Goal: Information Seeking & Learning: Learn about a topic

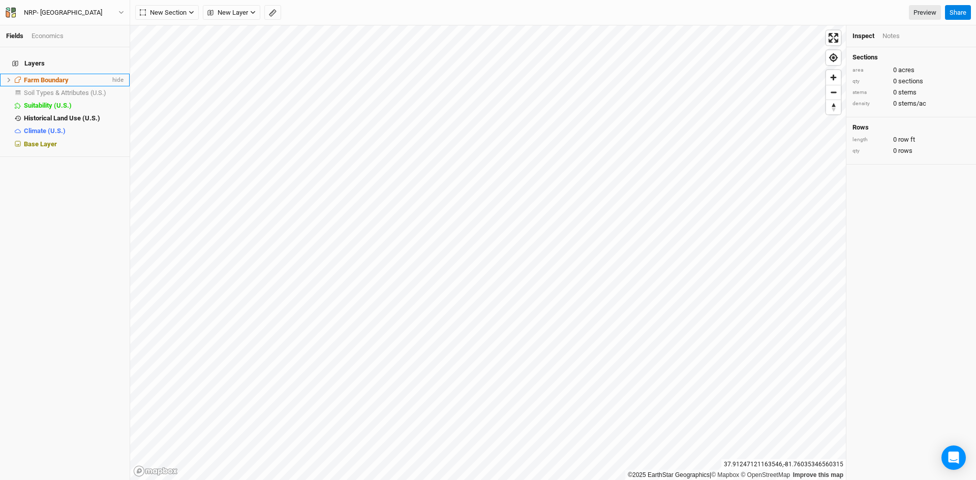
click at [53, 76] on span "Farm Boundary" at bounding box center [46, 80] width 45 height 8
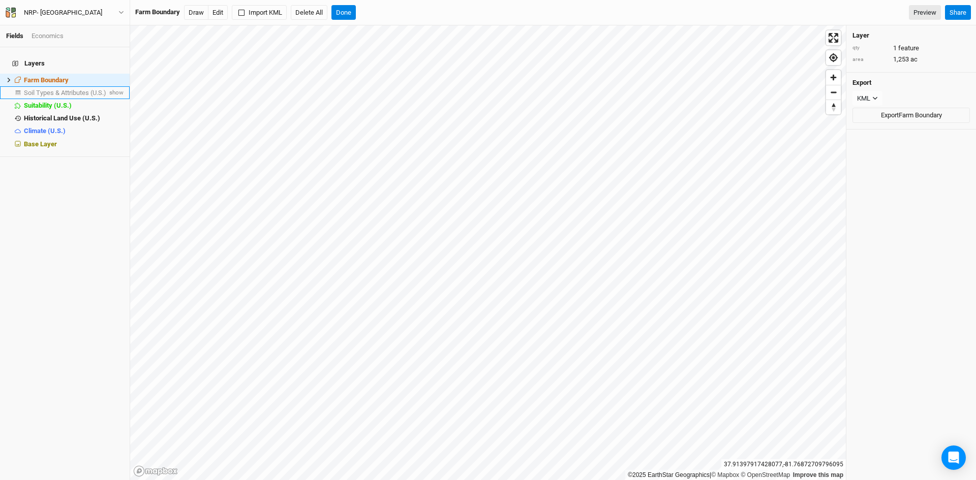
click at [67, 89] on span "Soil Types & Attributes (U.S.)" at bounding box center [65, 93] width 82 height 8
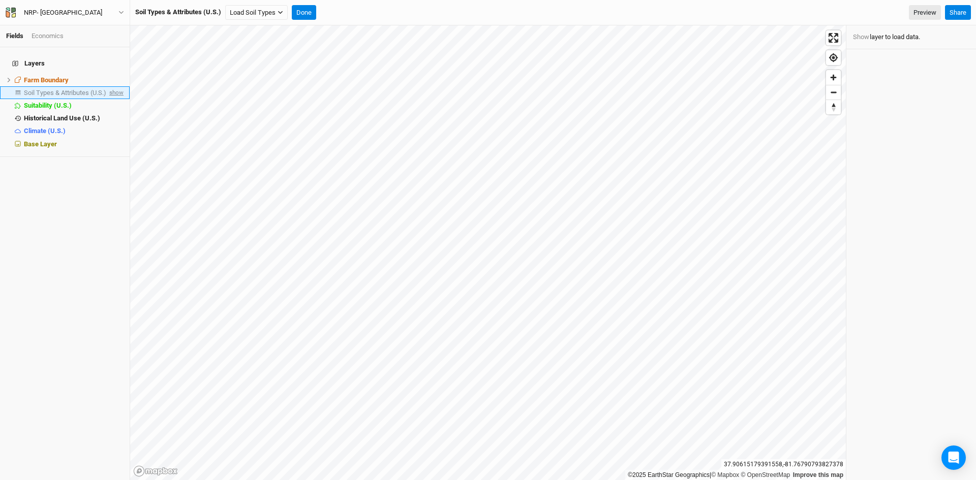
click at [110, 86] on span "show" at bounding box center [115, 92] width 16 height 13
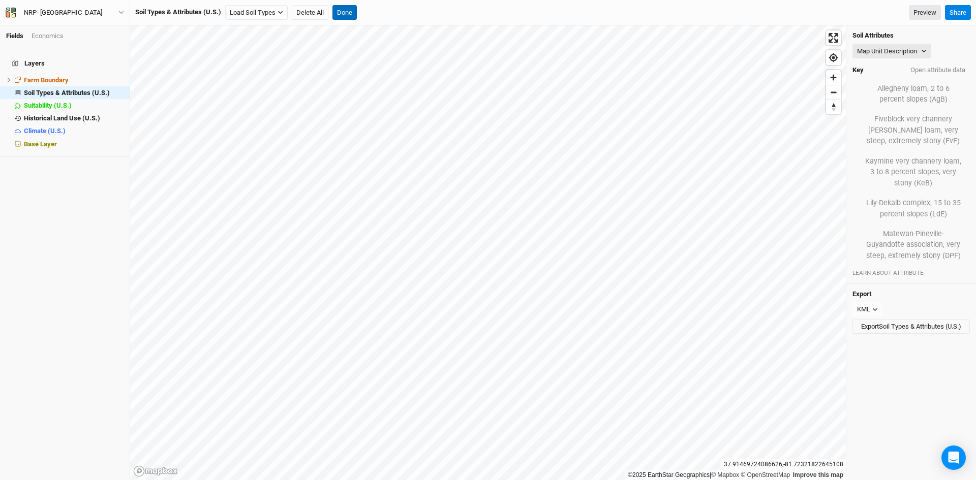
click at [350, 9] on button "Done" at bounding box center [344, 12] width 24 height 15
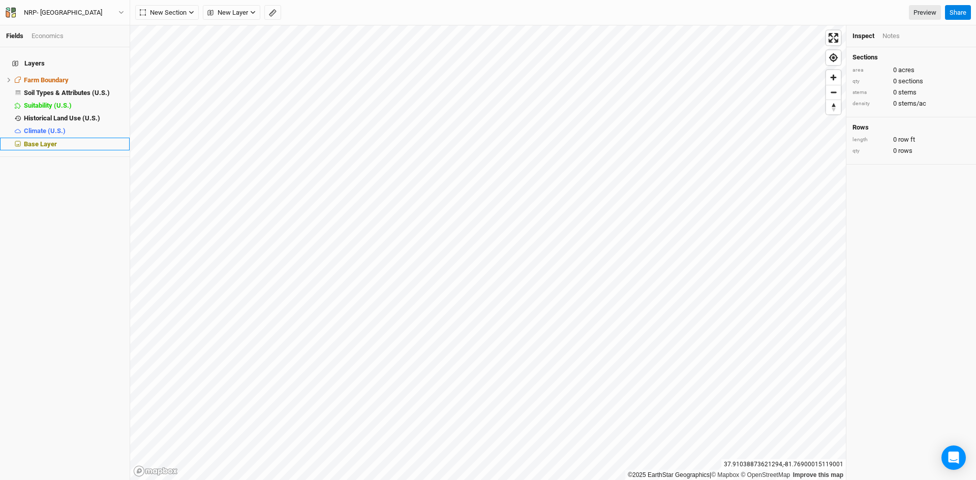
click at [47, 140] on span "Base Layer" at bounding box center [40, 144] width 33 height 8
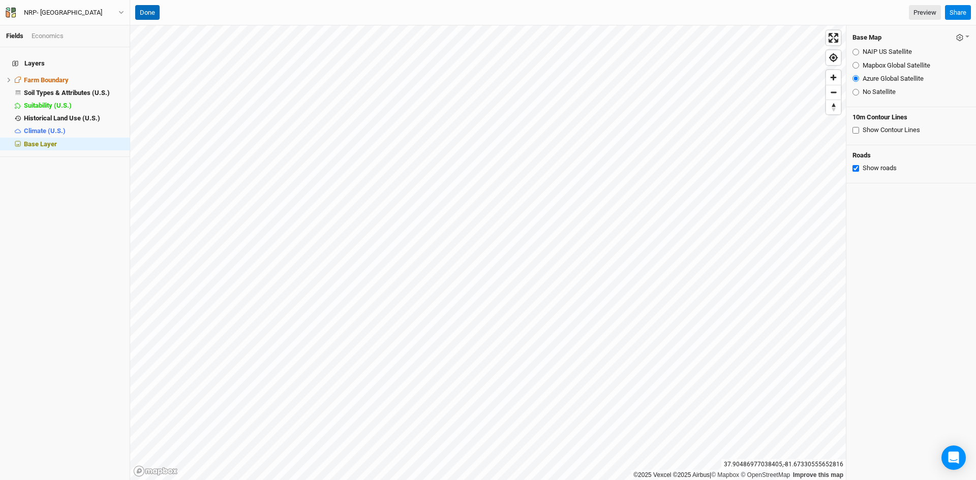
click at [150, 13] on button "Done" at bounding box center [147, 12] width 24 height 15
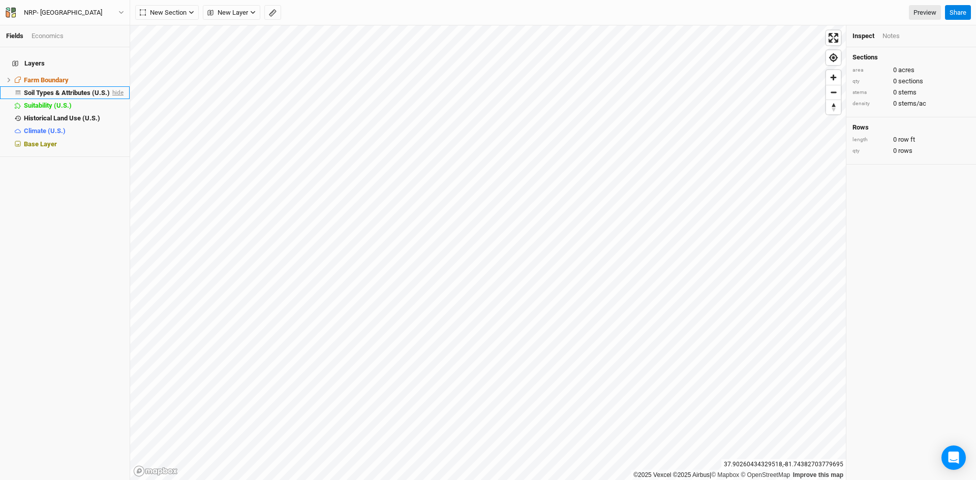
click at [111, 88] on span "hide" at bounding box center [116, 92] width 13 height 13
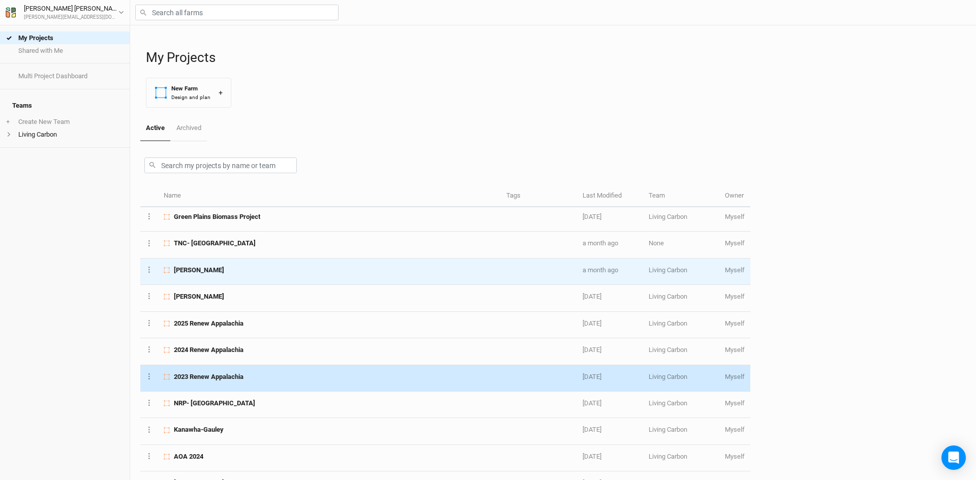
scroll to position [152, 0]
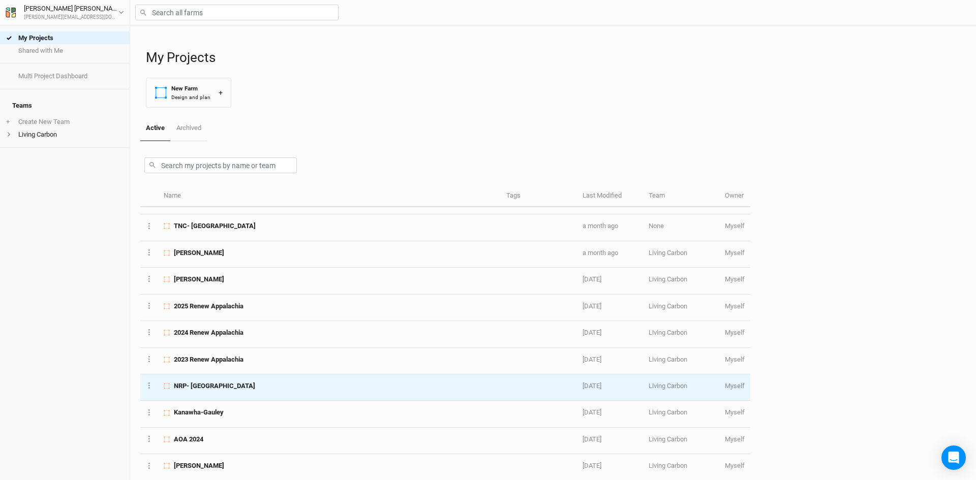
click at [304, 385] on div "NRP- Colony Bay" at bounding box center [329, 386] width 331 height 9
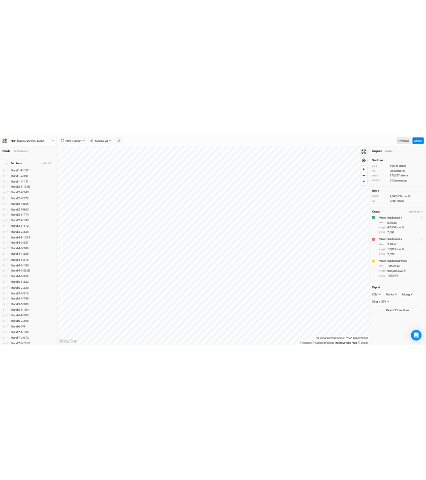
scroll to position [222, 0]
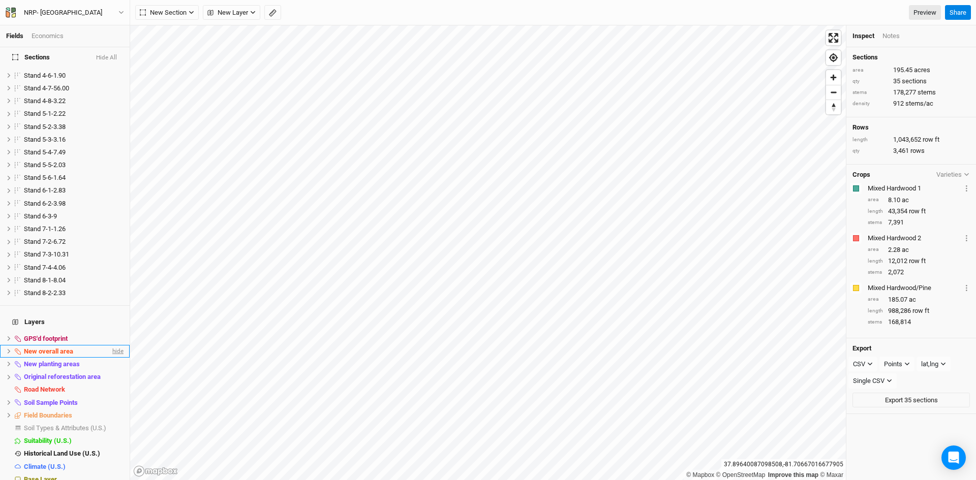
click at [110, 345] on span "hide" at bounding box center [116, 351] width 13 height 13
click at [110, 358] on span "hide" at bounding box center [116, 364] width 13 height 13
click at [107, 358] on span "show" at bounding box center [115, 364] width 16 height 13
click at [110, 358] on span "hide" at bounding box center [116, 364] width 13 height 13
click at [107, 358] on span "show" at bounding box center [115, 364] width 16 height 13
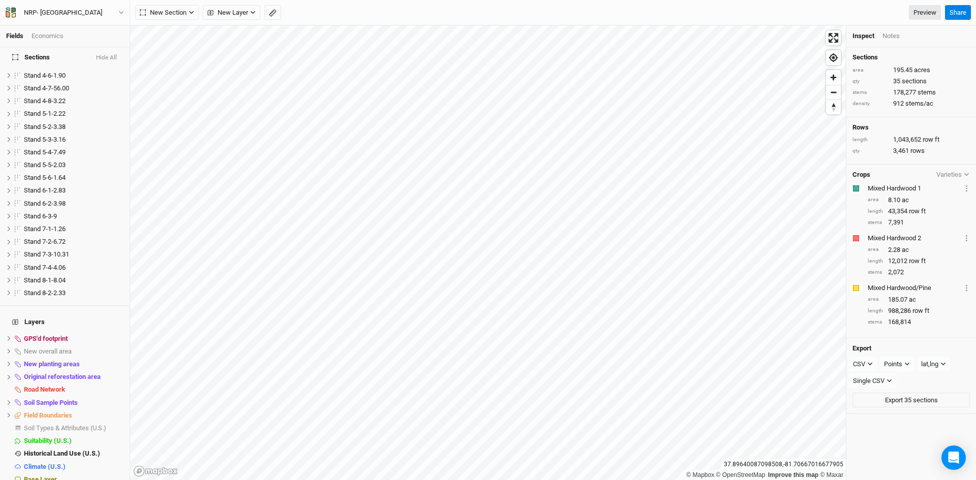
click at [106, 57] on button "Hide All" at bounding box center [107, 57] width 22 height 7
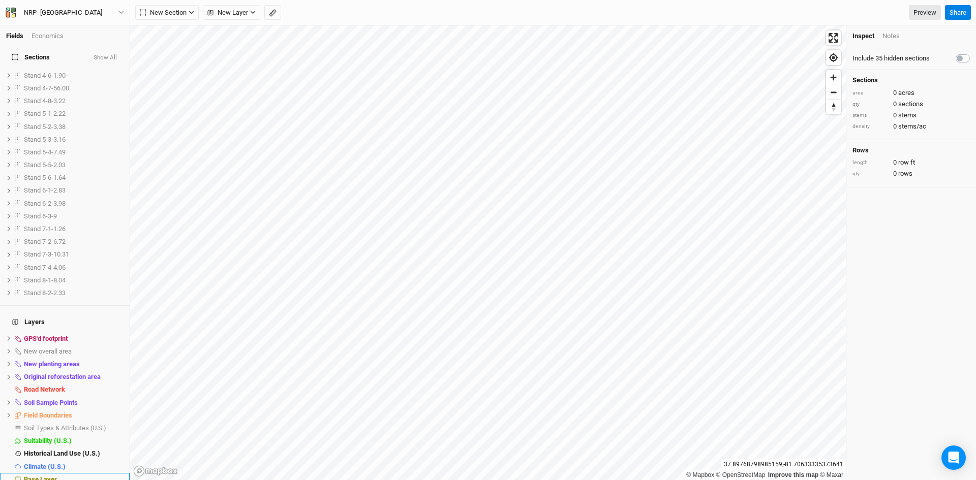
click at [54, 476] on span "Base Layer" at bounding box center [40, 480] width 33 height 8
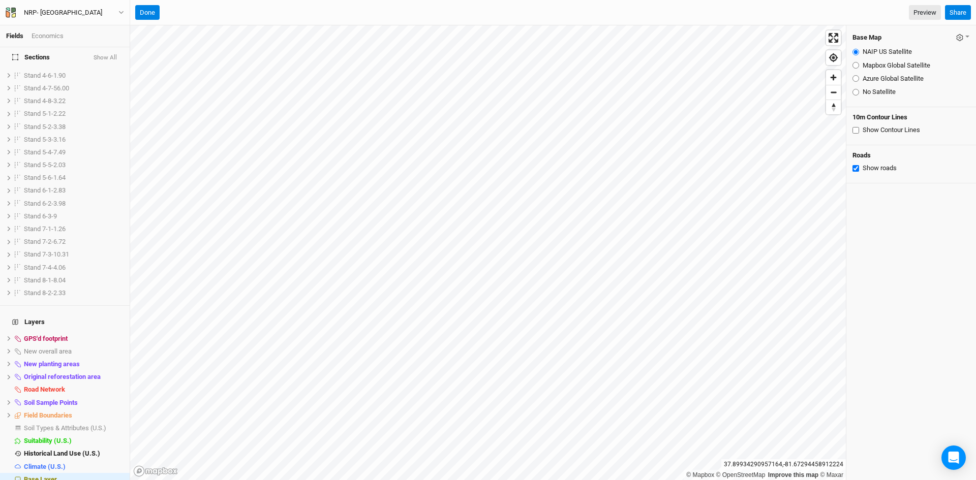
click at [854, 80] on input "Azure Global Satellite" at bounding box center [855, 78] width 7 height 7
radio input "true"
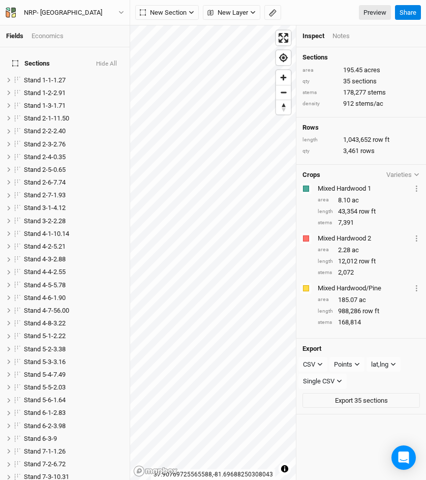
click at [105, 60] on button "Hide All" at bounding box center [107, 63] width 22 height 7
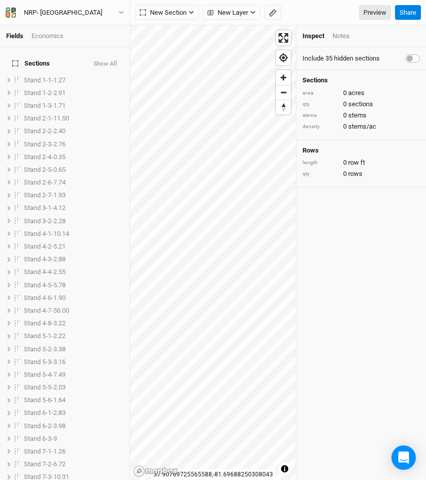
click at [105, 60] on button "Show All" at bounding box center [105, 63] width 24 height 7
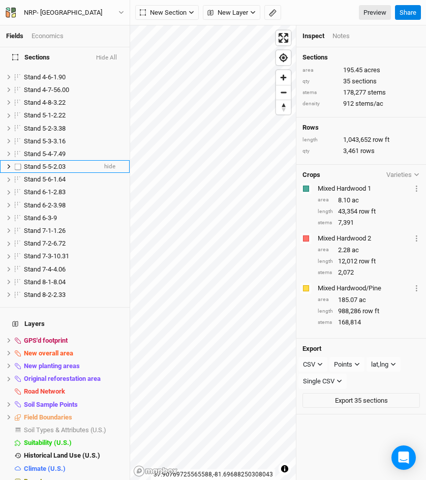
scroll to position [223, 0]
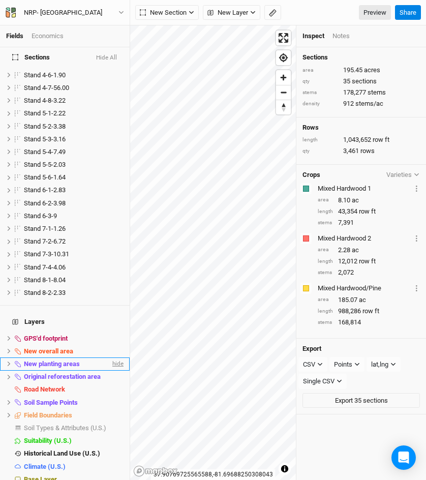
click at [110, 357] on span "hide" at bounding box center [116, 363] width 13 height 13
click at [111, 370] on span "hide" at bounding box center [116, 376] width 13 height 13
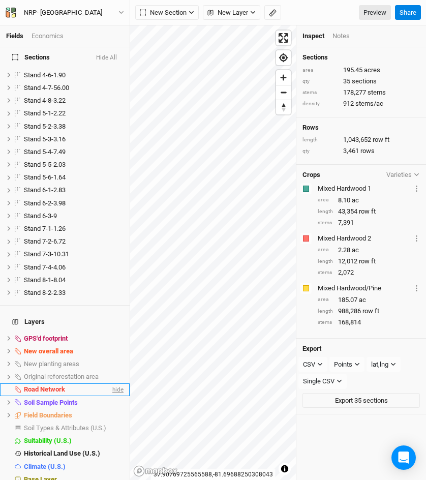
click at [111, 383] on span "hide" at bounding box center [116, 389] width 13 height 13
click at [110, 396] on span "hide" at bounding box center [116, 402] width 13 height 13
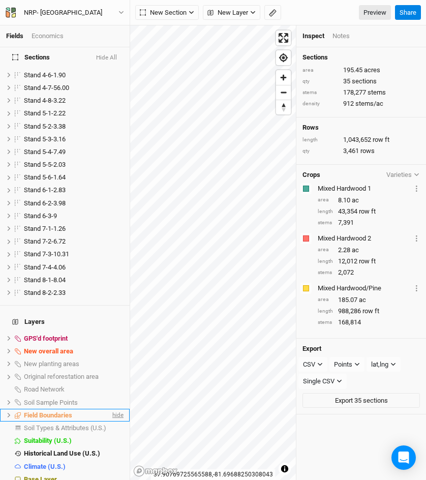
click at [110, 409] on span "hide" at bounding box center [116, 415] width 13 height 13
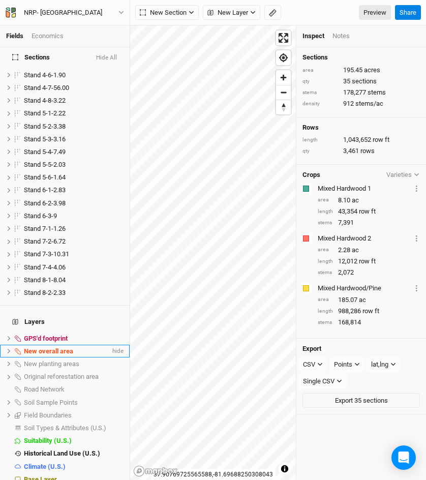
click at [88, 347] on div "New overall area" at bounding box center [67, 351] width 86 height 8
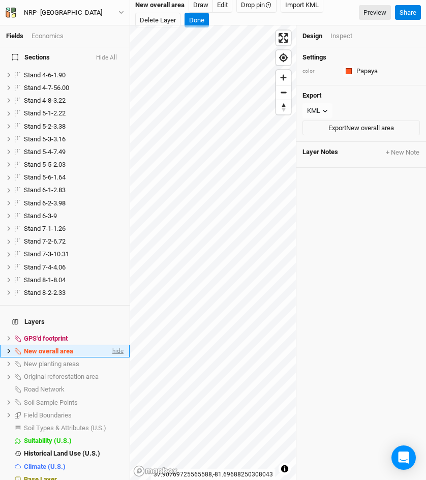
click at [110, 344] on span "hide" at bounding box center [116, 350] width 13 height 13
click at [107, 344] on span "show" at bounding box center [115, 350] width 16 height 13
click at [110, 332] on span "hide" at bounding box center [116, 338] width 13 height 13
click at [107, 332] on span "show" at bounding box center [115, 338] width 16 height 13
click at [110, 332] on span "hide" at bounding box center [116, 338] width 13 height 13
